Goal: Download file/media

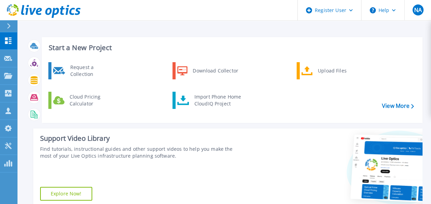
click at [266, 52] on div "Start a New Project Request a Collection Download Collector Upload Files Cloud …" at bounding box center [232, 80] width 381 height 86
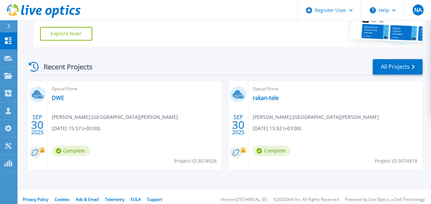
scroll to position [166, 0]
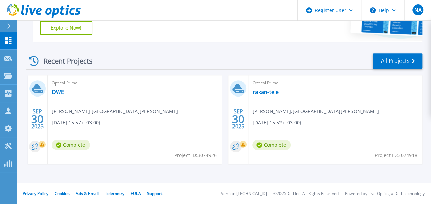
click at [292, 112] on span "Nasser Alnasser , Dar Jana International school" at bounding box center [315, 111] width 126 height 8
click at [252, 57] on div "Recent Projects All Projects" at bounding box center [224, 60] width 396 height 17
click at [268, 92] on link "rakan-tele" at bounding box center [265, 91] width 26 height 7
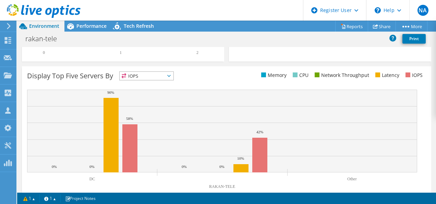
scroll to position [272, 0]
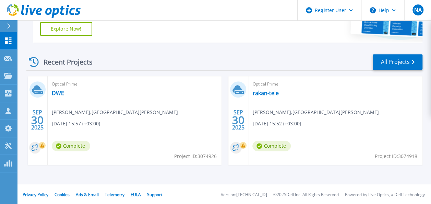
scroll to position [166, 0]
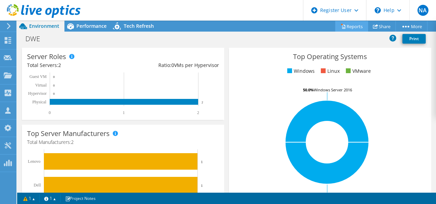
scroll to position [103, 0]
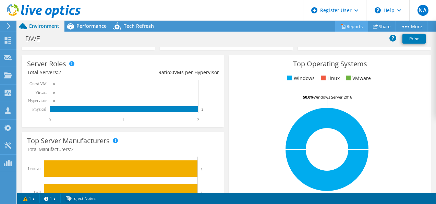
click at [352, 25] on link "Reports" at bounding box center [351, 26] width 33 height 11
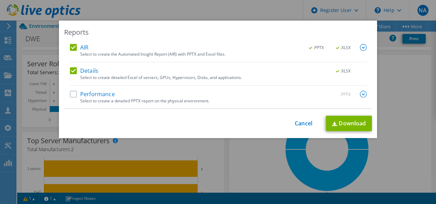
click at [82, 96] on label "Performance" at bounding box center [92, 94] width 45 height 7
click at [0, 0] on input "Performance" at bounding box center [0, 0] width 0 height 0
click at [342, 121] on link "Download" at bounding box center [349, 123] width 46 height 15
click at [296, 126] on link "Cancel" at bounding box center [303, 123] width 17 height 7
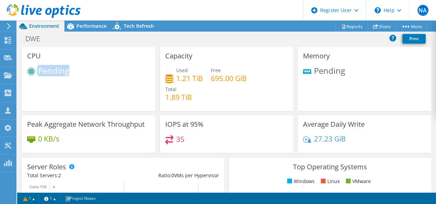
drag, startPoint x: 34, startPoint y: 69, endPoint x: 68, endPoint y: 68, distance: 34.6
click at [68, 68] on div "Pending" at bounding box center [88, 72] width 123 height 11
drag, startPoint x: 309, startPoint y: 72, endPoint x: 345, endPoint y: 71, distance: 35.7
click at [345, 71] on div "Pending" at bounding box center [364, 74] width 123 height 15
click at [85, 72] on div "Pending" at bounding box center [88, 72] width 123 height 11
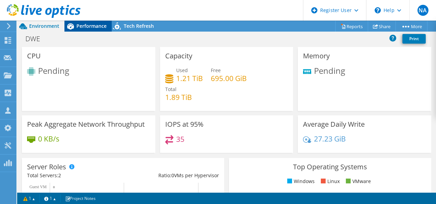
click at [104, 27] on span "Performance" at bounding box center [91, 26] width 30 height 7
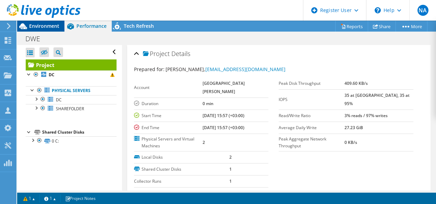
click at [53, 26] on span "Environment" at bounding box center [44, 26] width 30 height 7
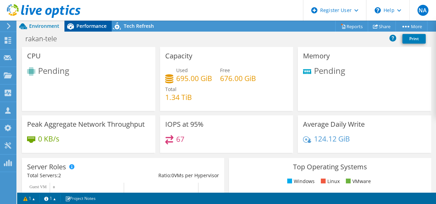
click at [94, 31] on div "Performance" at bounding box center [87, 26] width 47 height 11
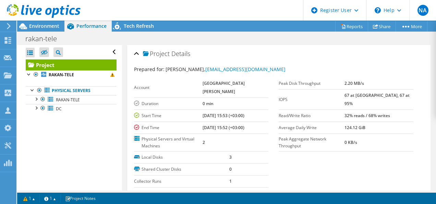
click at [226, 38] on div "rakan-tele Print" at bounding box center [226, 38] width 419 height 13
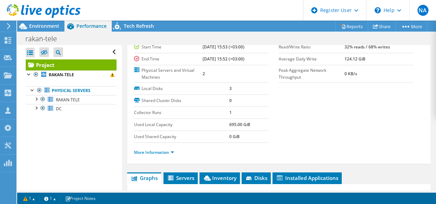
scroll to position [34, 0]
